Goal: Find contact information: Find contact information

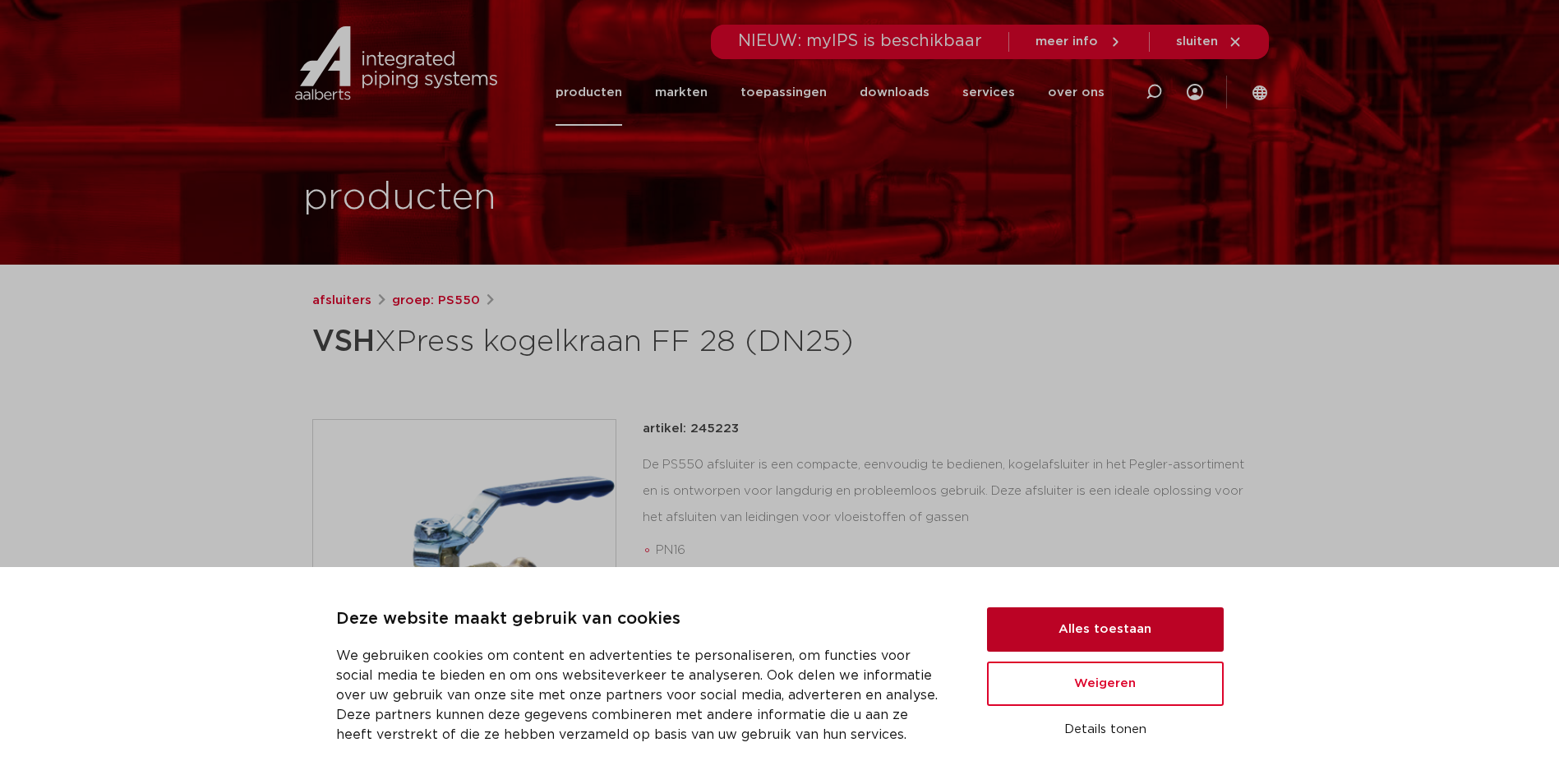
click at [1109, 635] on button "Alles toestaan" at bounding box center [1106, 630] width 237 height 45
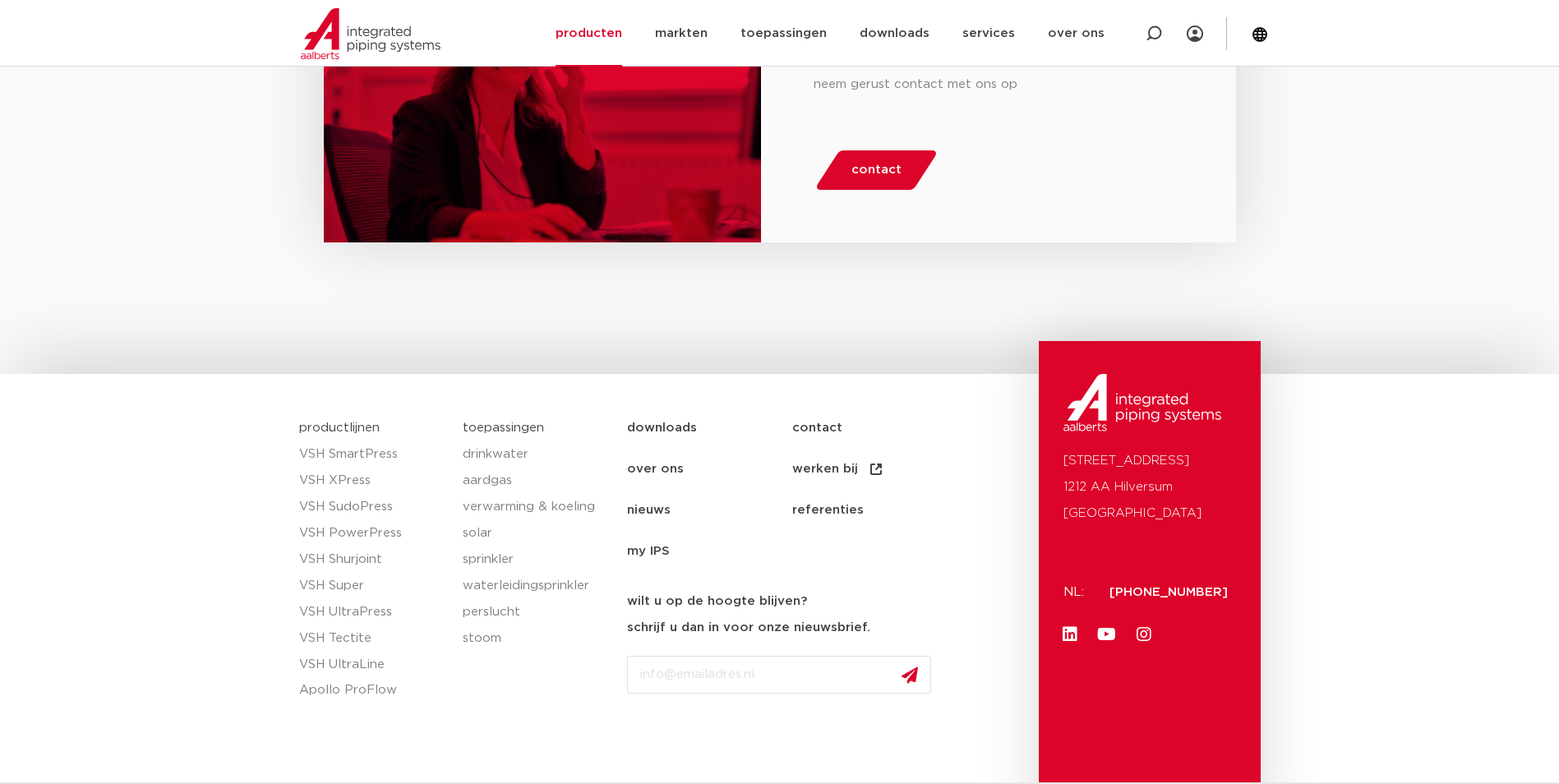
scroll to position [2849, 0]
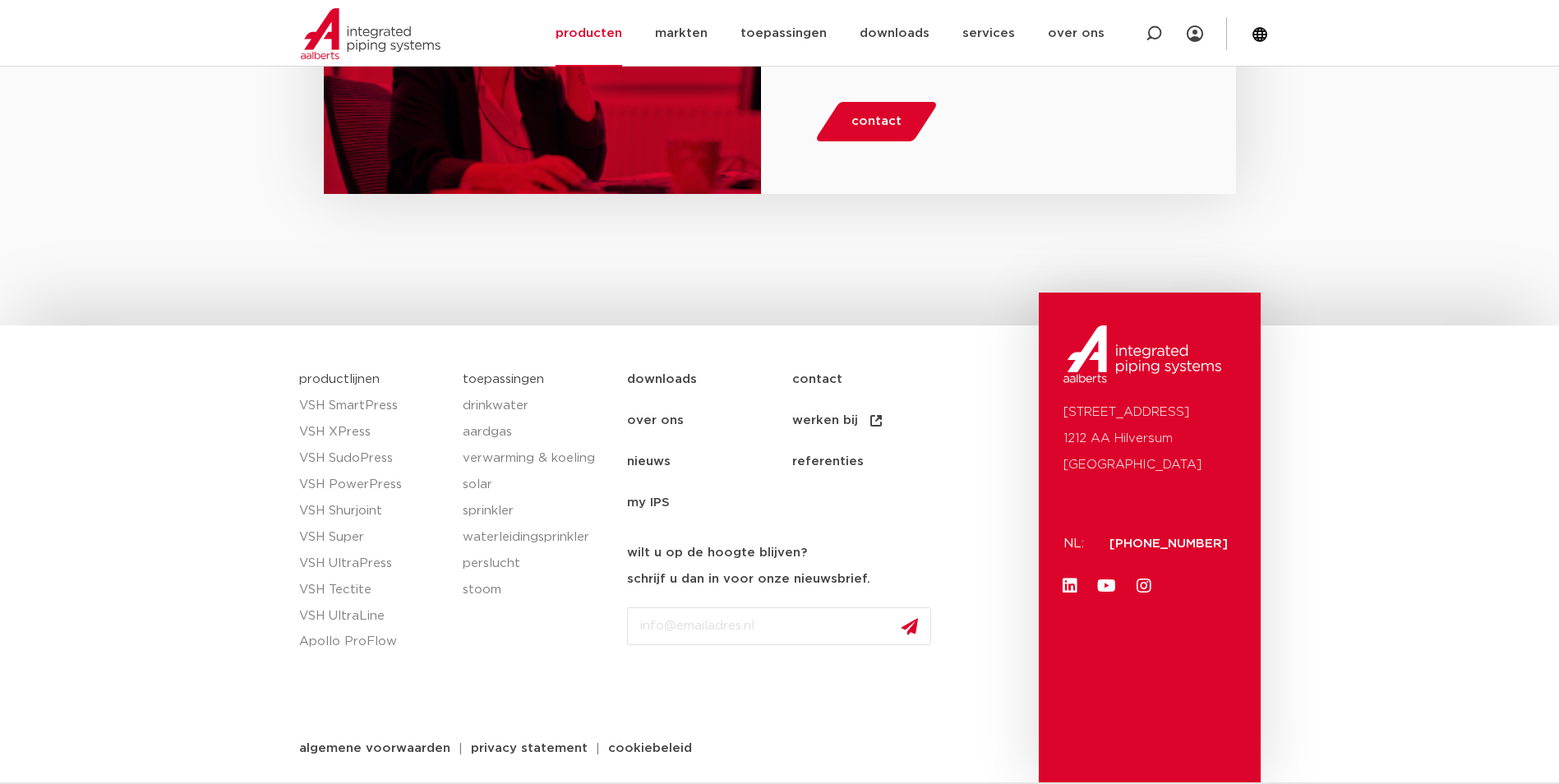
click at [877, 119] on span "contact" at bounding box center [877, 121] width 51 height 26
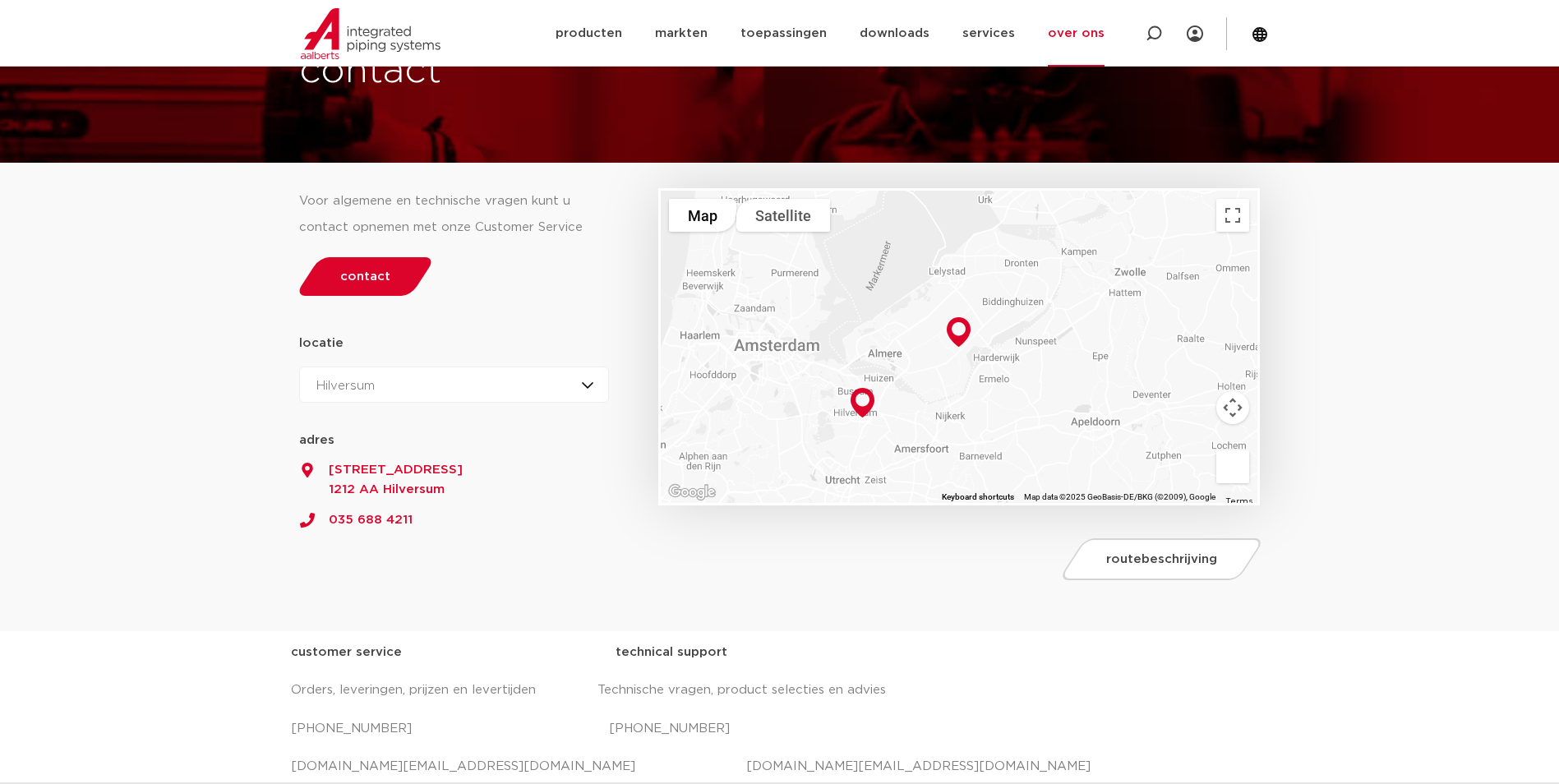
scroll to position [247, 0]
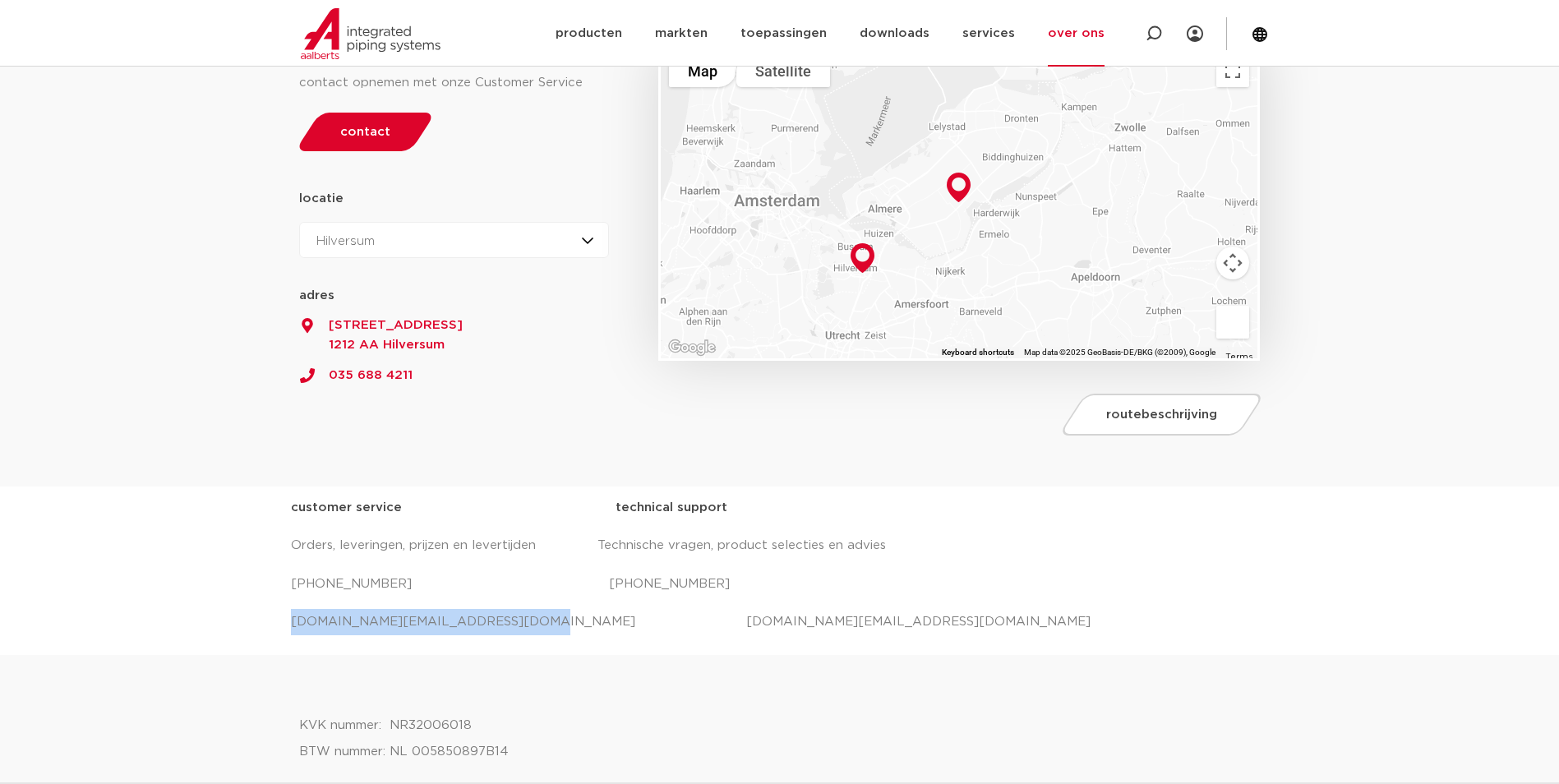
drag, startPoint x: 500, startPoint y: 624, endPoint x: 287, endPoint y: 629, distance: 213.1
click at [287, 629] on div "customer service technical support Orders, leveringen, prijzen en levertijden T…" at bounding box center [780, 570] width 1559 height 168
drag, startPoint x: 287, startPoint y: 629, endPoint x: 349, endPoint y: 626, distance: 62.1
copy p "[DOMAIN_NAME][EMAIL_ADDRESS][DOMAIN_NAME]"
